Goal: Check status: Check status

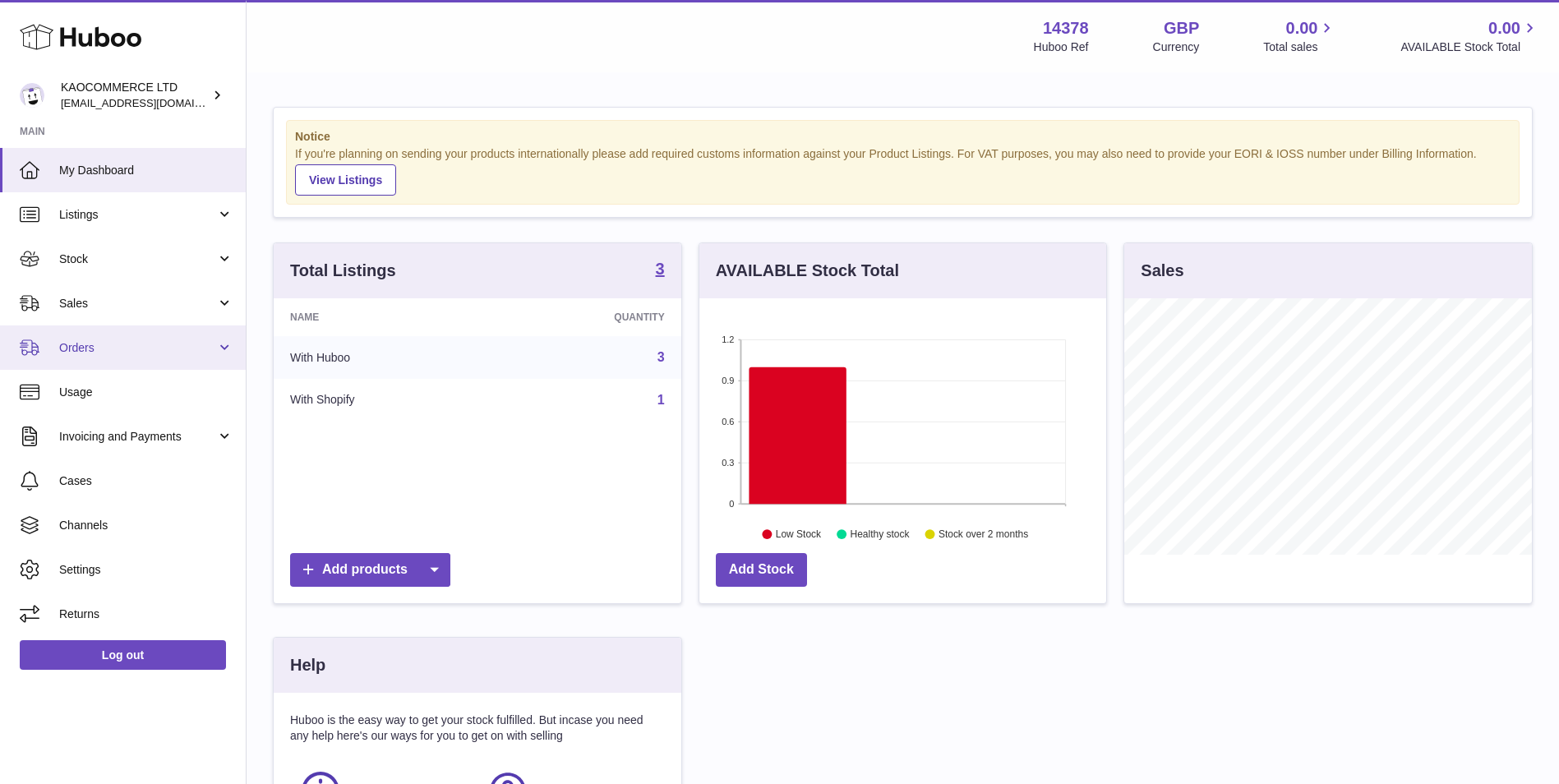
scroll to position [257, 407]
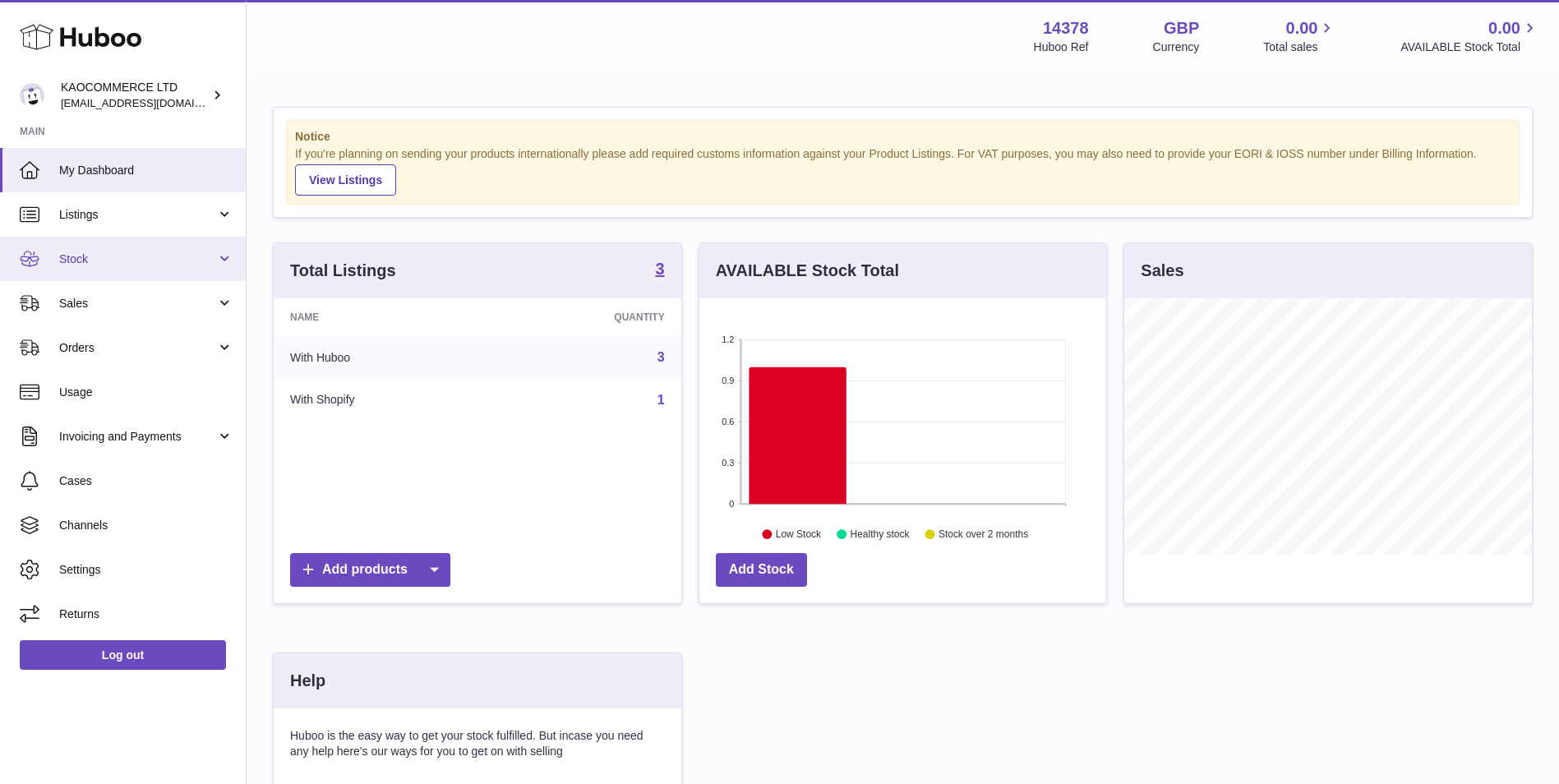
click at [143, 258] on span "Stock" at bounding box center [137, 259] width 157 height 15
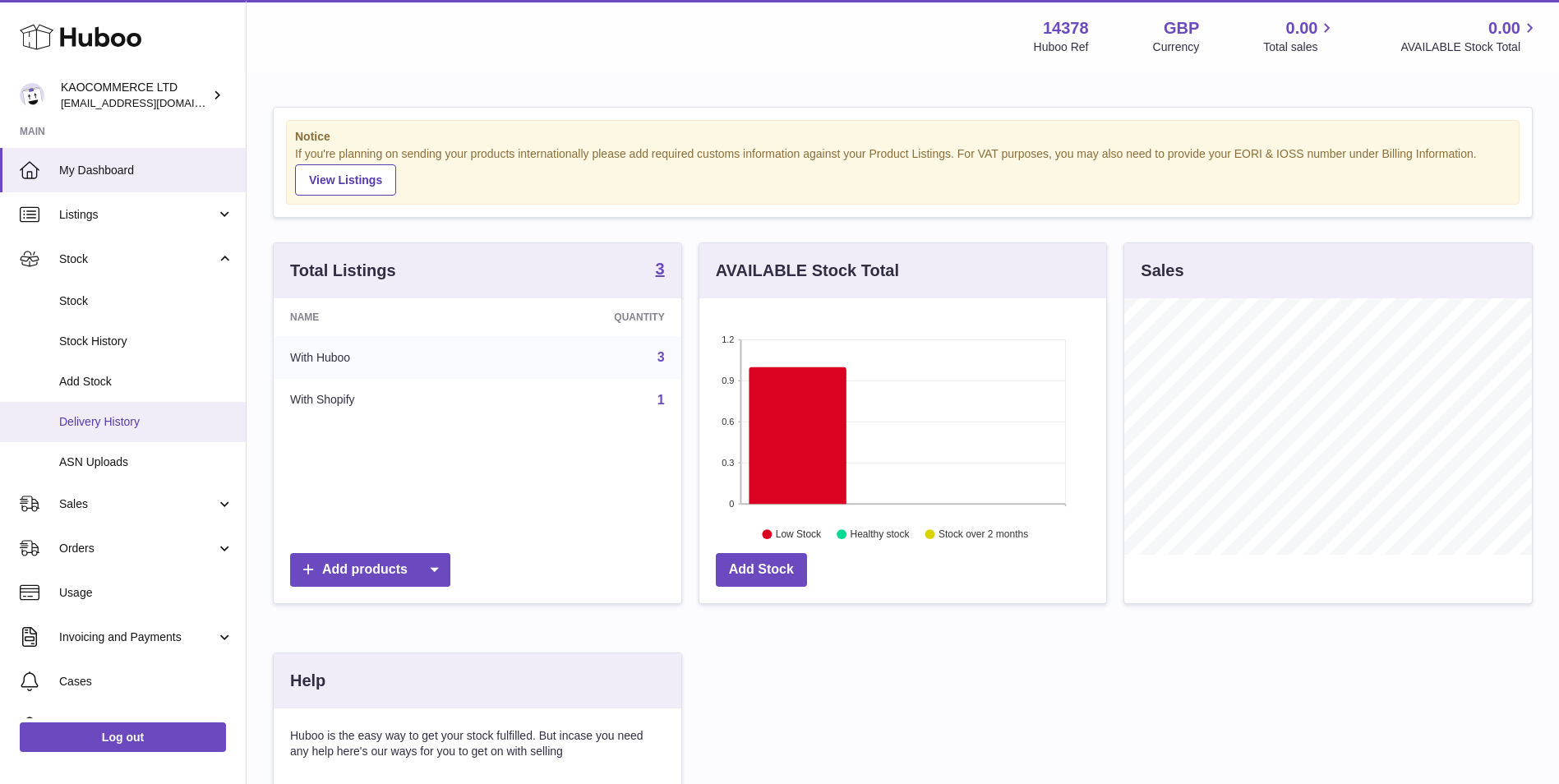
click at [153, 411] on link "Delivery History" at bounding box center [122, 421] width 245 height 41
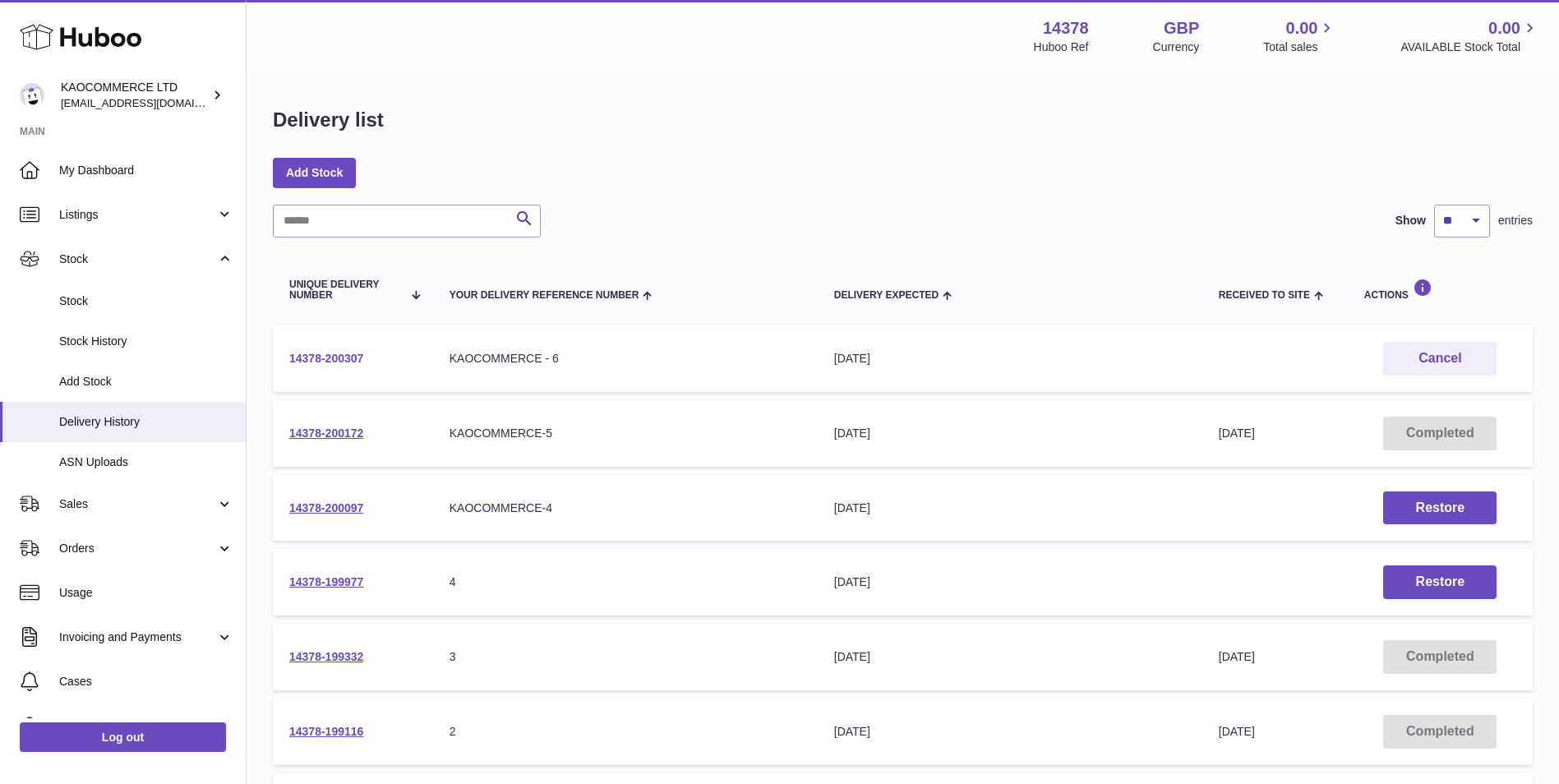
click at [350, 353] on link "14378-200307" at bounding box center [326, 358] width 74 height 13
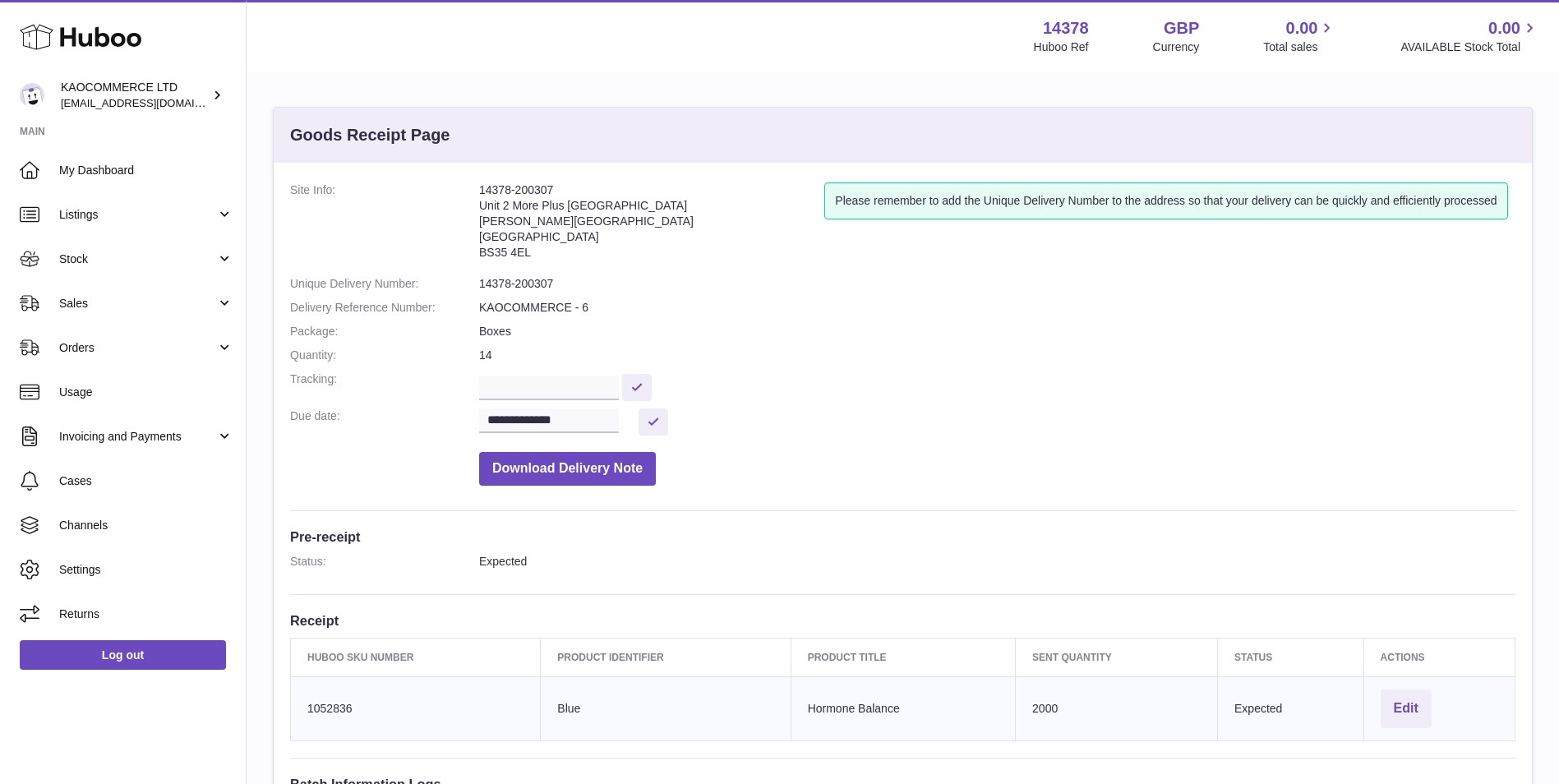
drag, startPoint x: 562, startPoint y: 185, endPoint x: 457, endPoint y: 184, distance: 105.0
click at [457, 184] on dl "**********" at bounding box center [903, 338] width 1226 height 312
